Goal: Navigation & Orientation: Go to known website

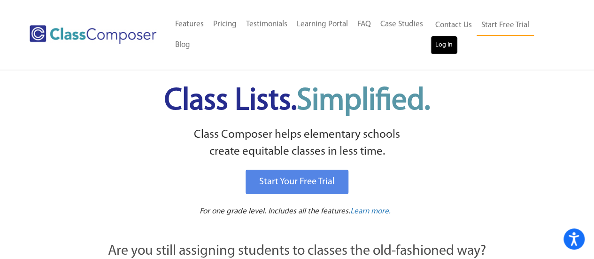
click at [440, 54] on link "Log In" at bounding box center [444, 45] width 27 height 19
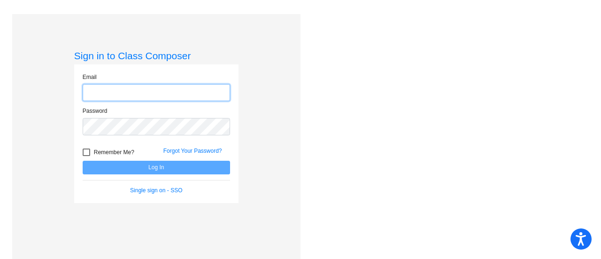
type input "[EMAIL_ADDRESS][DOMAIN_NAME]"
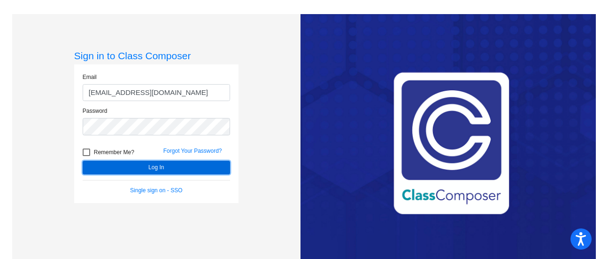
click at [184, 166] on button "Log In" at bounding box center [157, 168] width 148 height 14
